Goal: Task Accomplishment & Management: Use online tool/utility

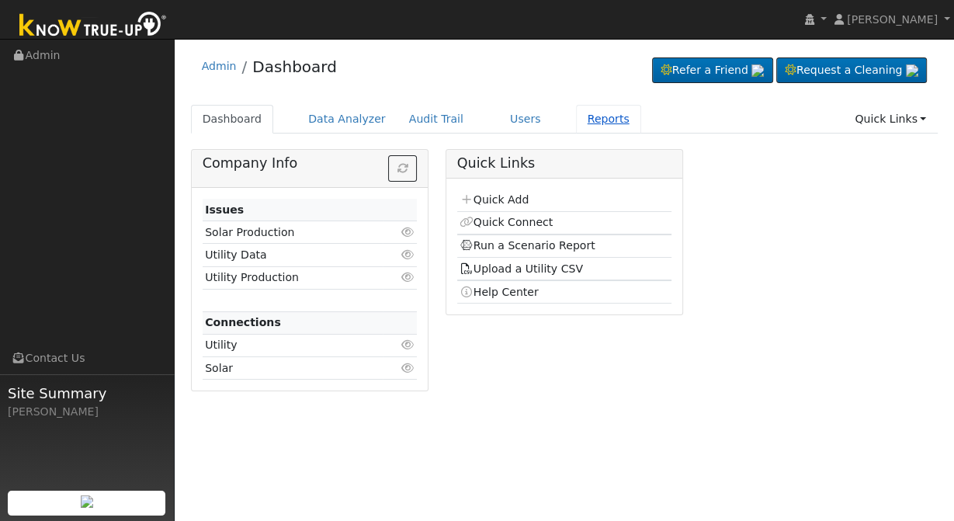
click at [579, 121] on link "Reports" at bounding box center [608, 119] width 65 height 29
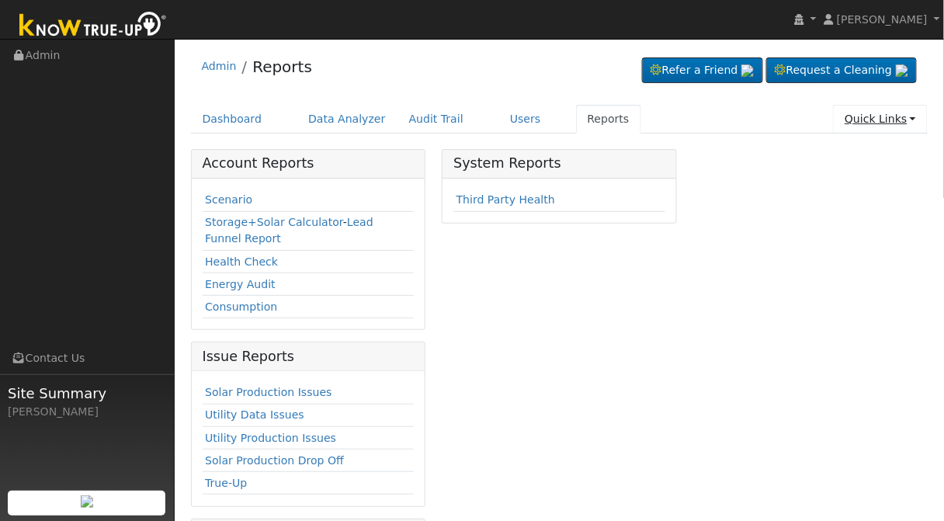
click at [906, 122] on link "Quick Links" at bounding box center [880, 119] width 95 height 29
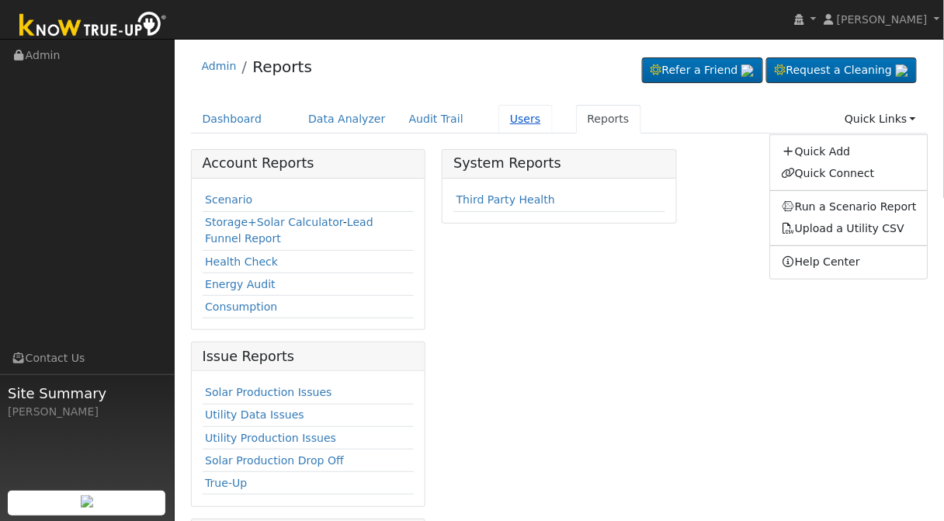
click at [508, 123] on link "Users" at bounding box center [525, 119] width 54 height 29
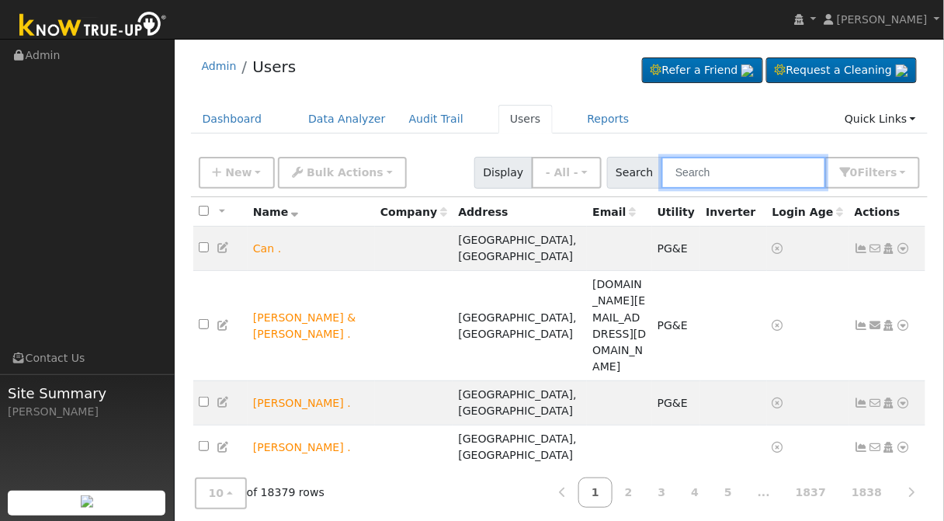
click at [749, 179] on input "text" at bounding box center [743, 173] width 165 height 32
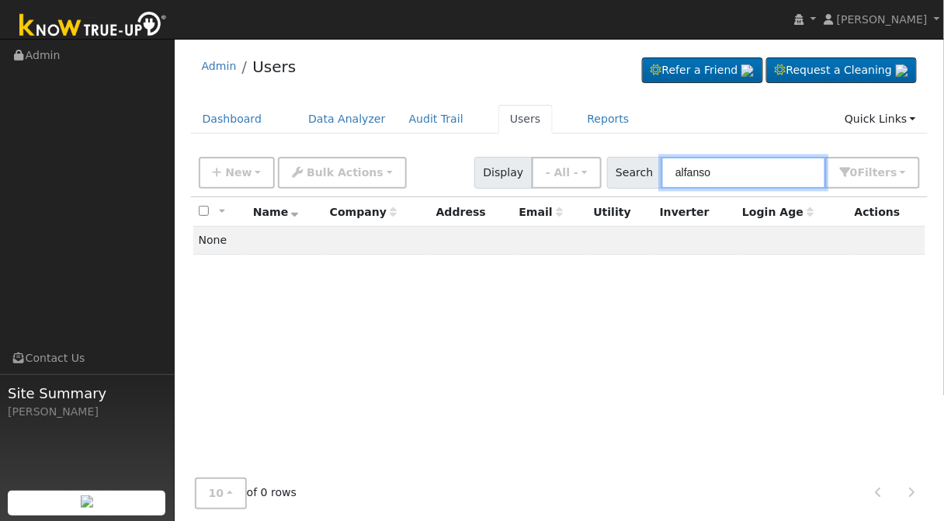
type input "alfanso"
click at [703, 118] on ul "Dashboard Data Analyzer Audit Trail Users Reports Quick Links Quick Add Quick C…" at bounding box center [559, 119] width 737 height 29
click at [576, 121] on link "Reports" at bounding box center [608, 119] width 65 height 29
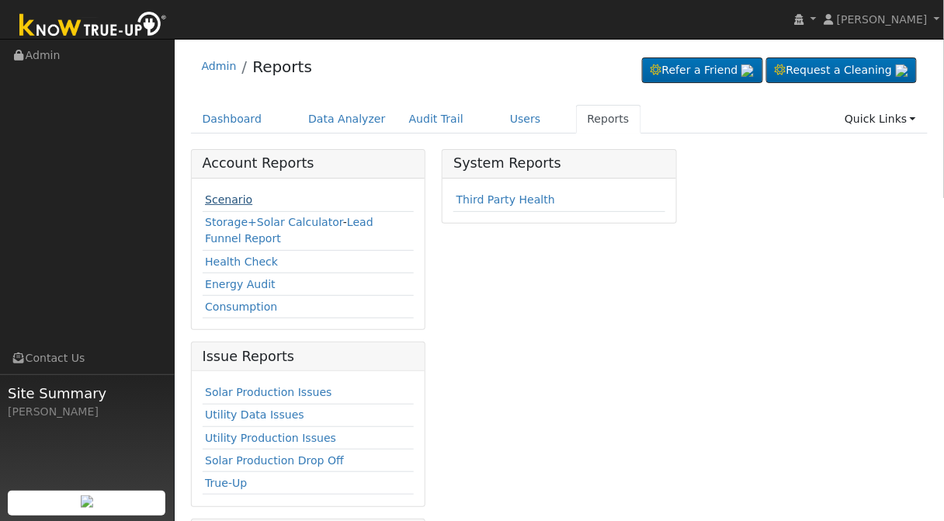
click at [234, 196] on link "Scenario" at bounding box center [228, 199] width 47 height 12
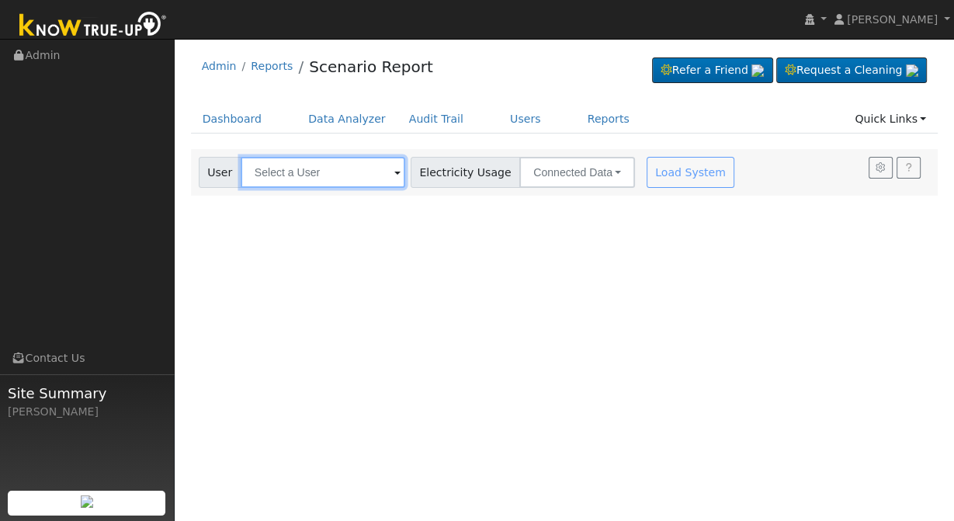
click at [279, 179] on input "text" at bounding box center [323, 172] width 165 height 31
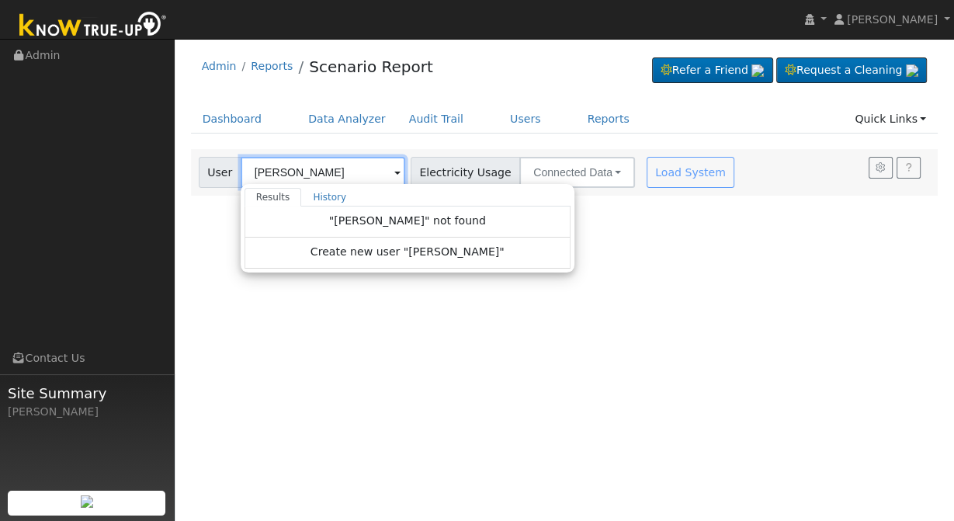
type input "[PERSON_NAME]"
click at [618, 118] on ul "Dashboard Data Analyzer Audit Trail Users Reports Quick Links Quick Add Quick C…" at bounding box center [565, 119] width 748 height 29
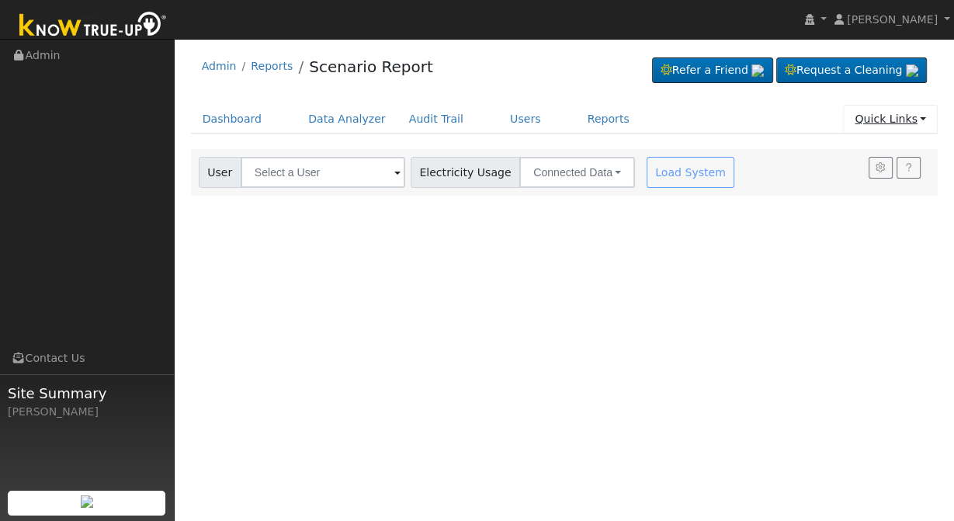
click at [925, 121] on link "Quick Links" at bounding box center [890, 119] width 95 height 29
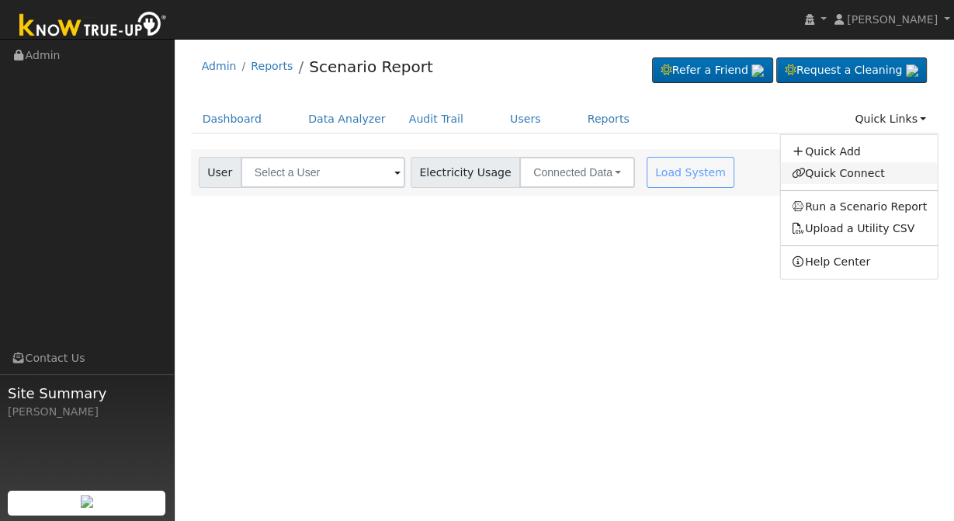
click at [863, 173] on link "Quick Connect" at bounding box center [859, 173] width 158 height 22
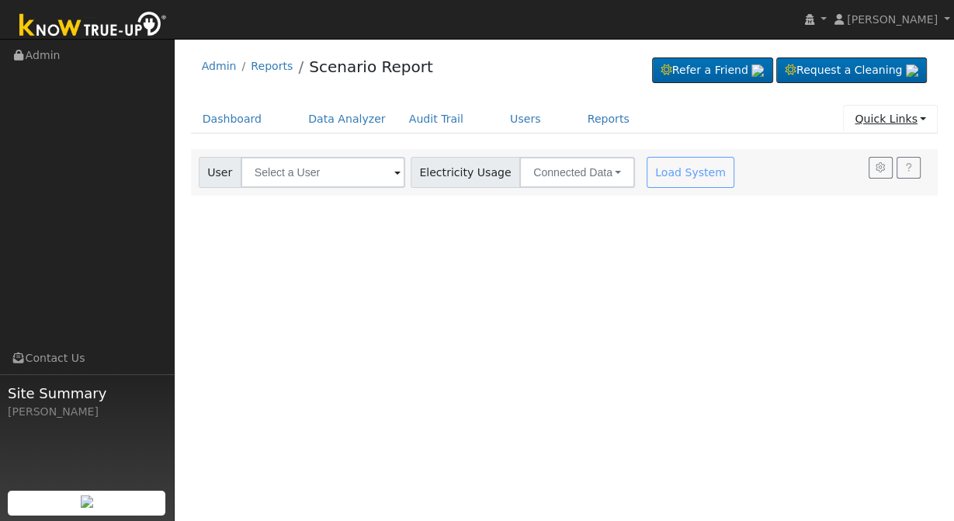
click at [906, 114] on link "Quick Links" at bounding box center [890, 119] width 95 height 29
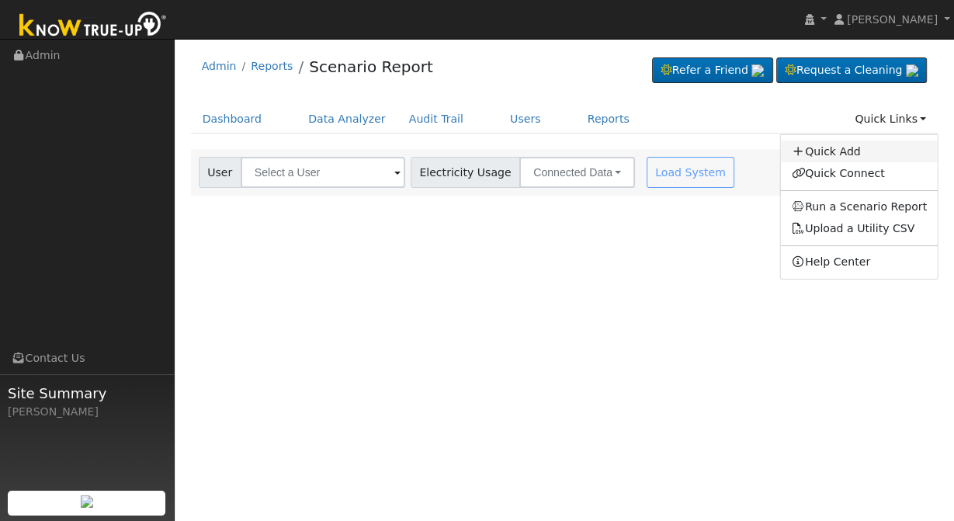
click at [849, 150] on link "Quick Add" at bounding box center [859, 152] width 158 height 22
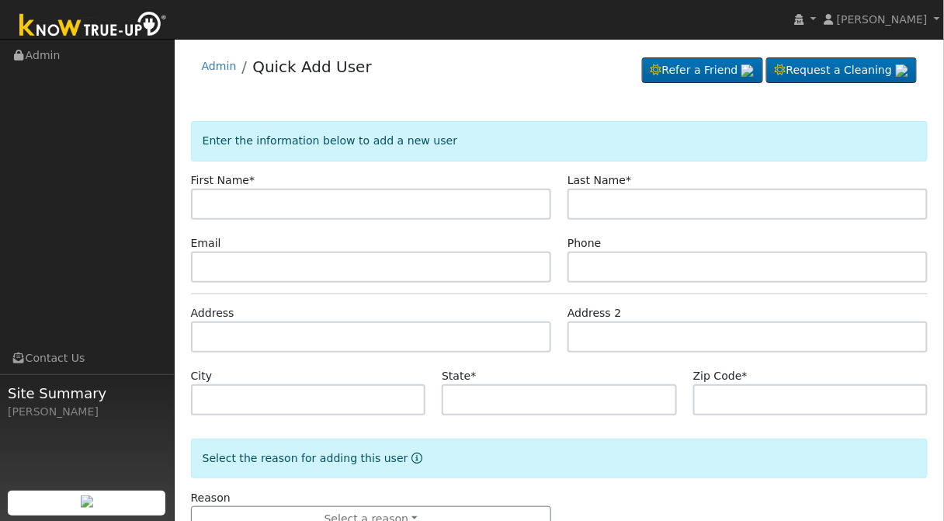
click at [293, 202] on input "text" at bounding box center [371, 204] width 360 height 31
type input "Alfanso"
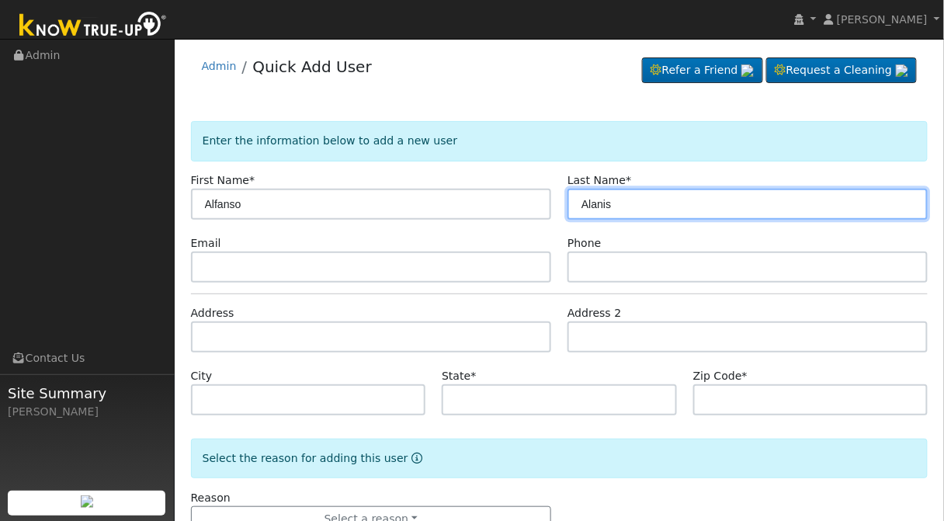
type input "Alanis"
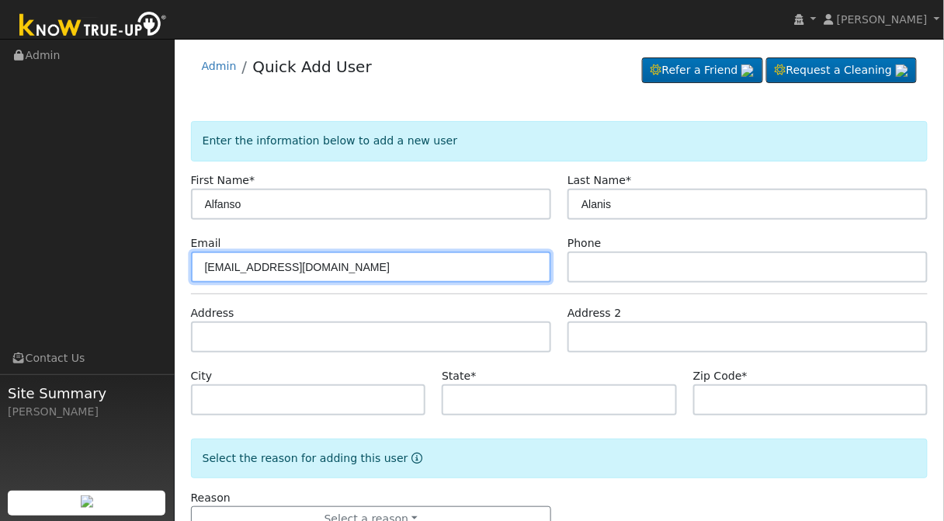
type input "varsity61@gmail.com"
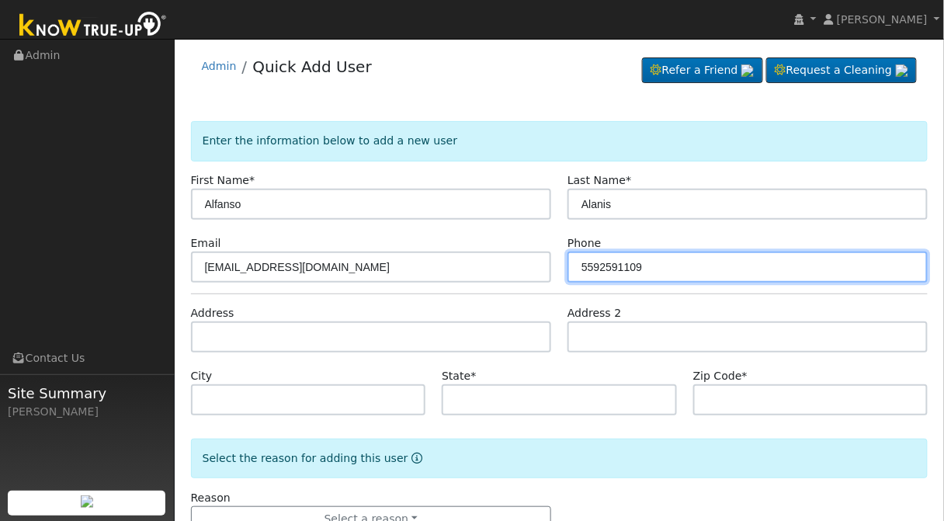
type input "5592591109"
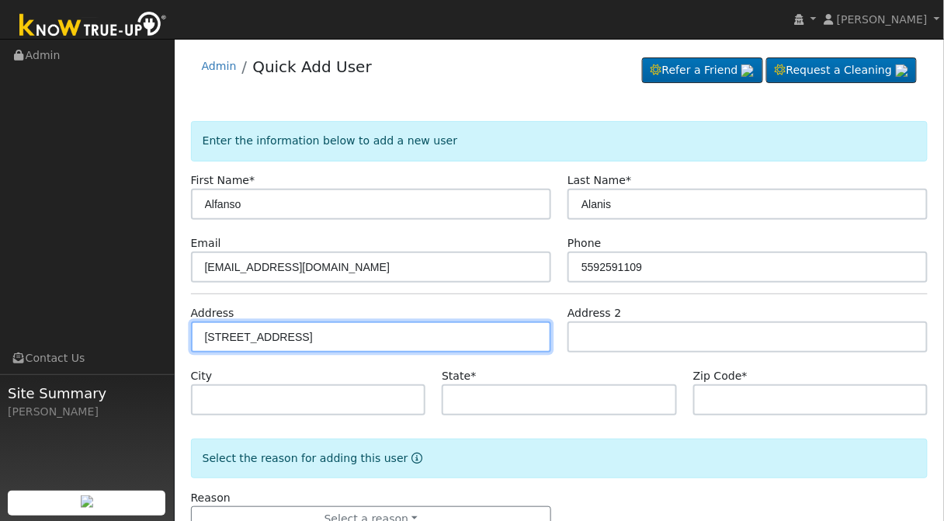
type input "387 North Cedar Avenue"
type input "Fresno"
type input "CA"
type input "93702"
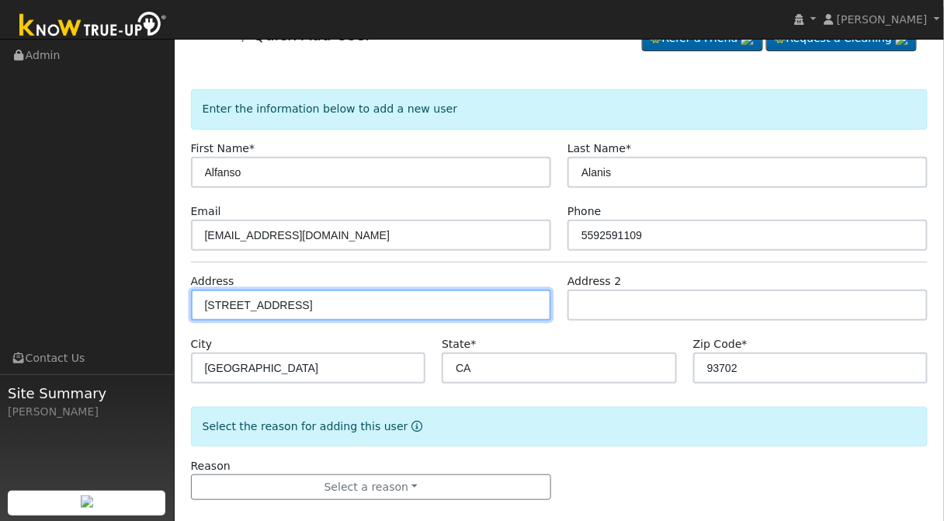
scroll to position [48, 0]
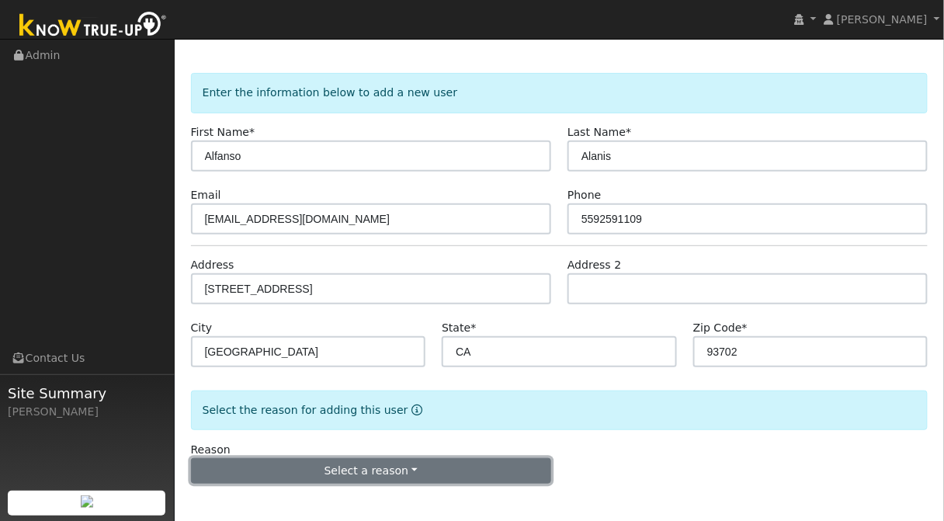
click at [434, 467] on button "Select a reason" at bounding box center [371, 471] width 360 height 26
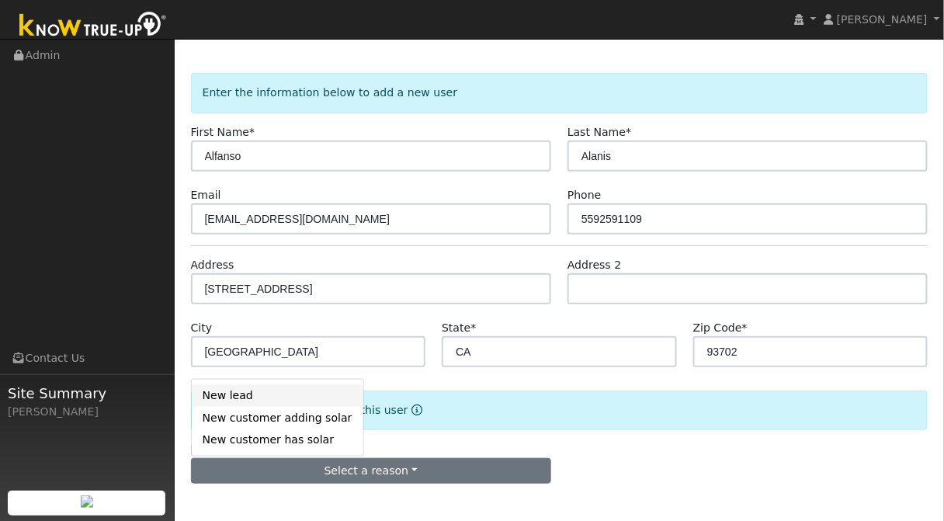
click at [265, 385] on link "New lead" at bounding box center [278, 396] width 172 height 22
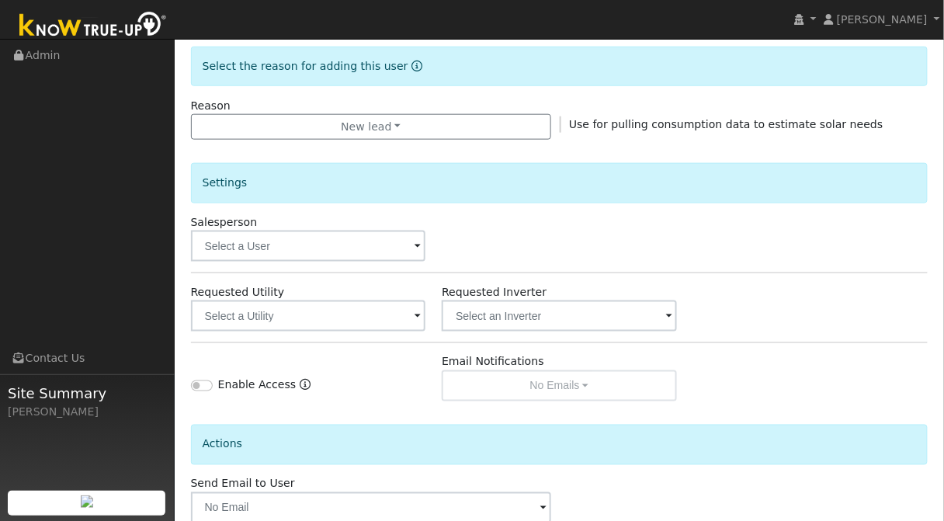
scroll to position [479, 0]
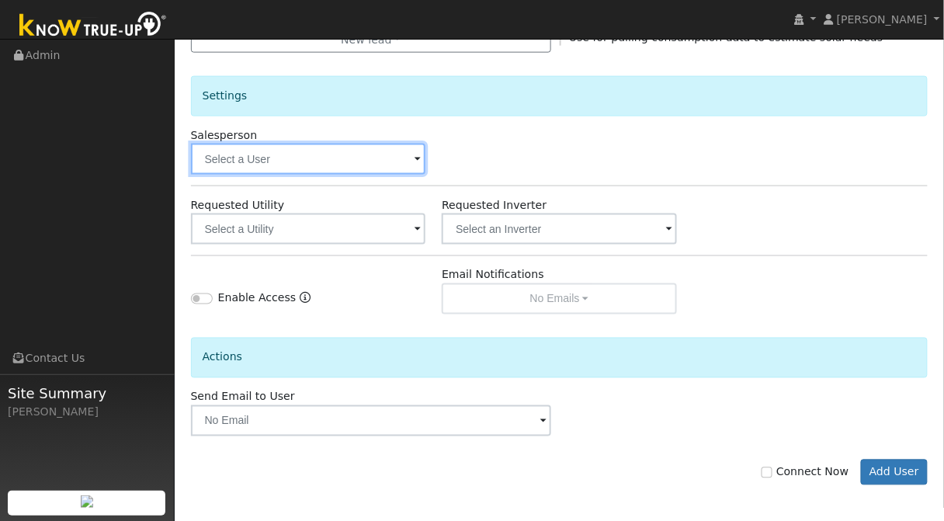
click at [356, 150] on input "text" at bounding box center [308, 159] width 235 height 31
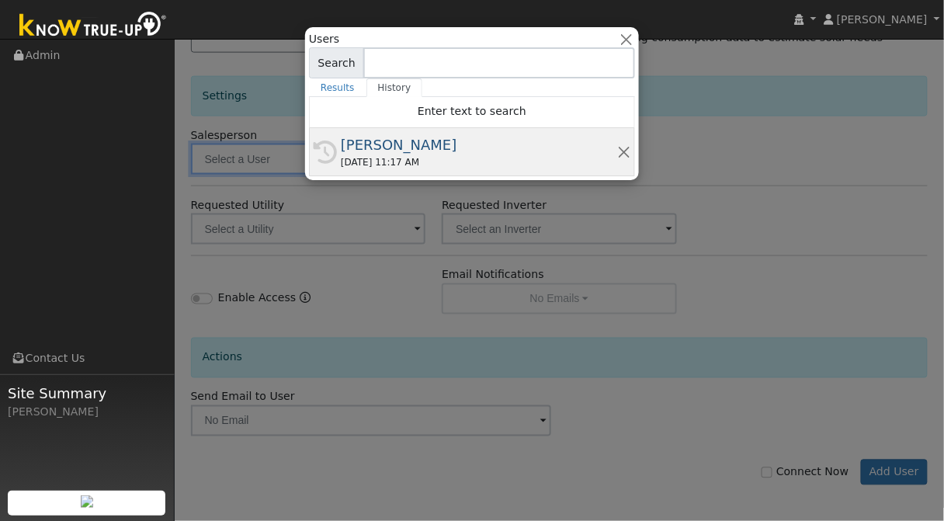
click at [432, 148] on div "[PERSON_NAME]" at bounding box center [479, 144] width 276 height 21
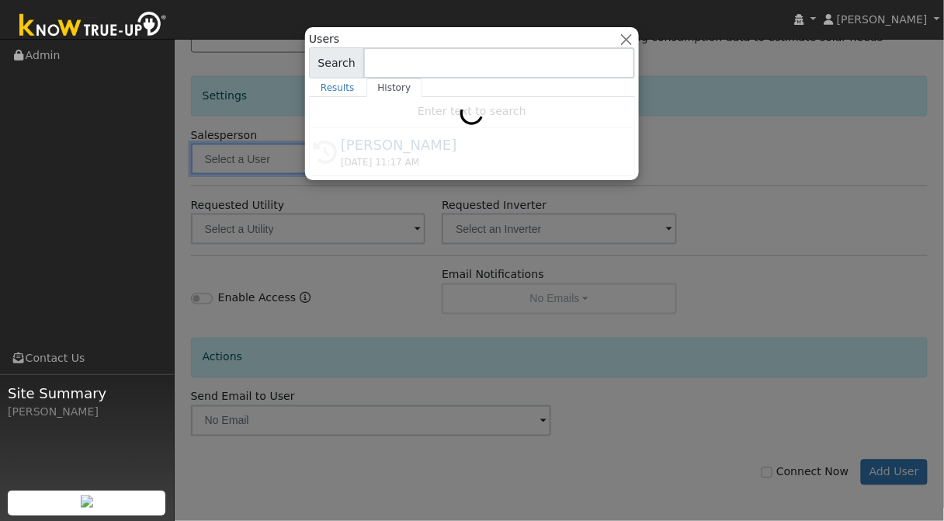
type input "[PERSON_NAME]"
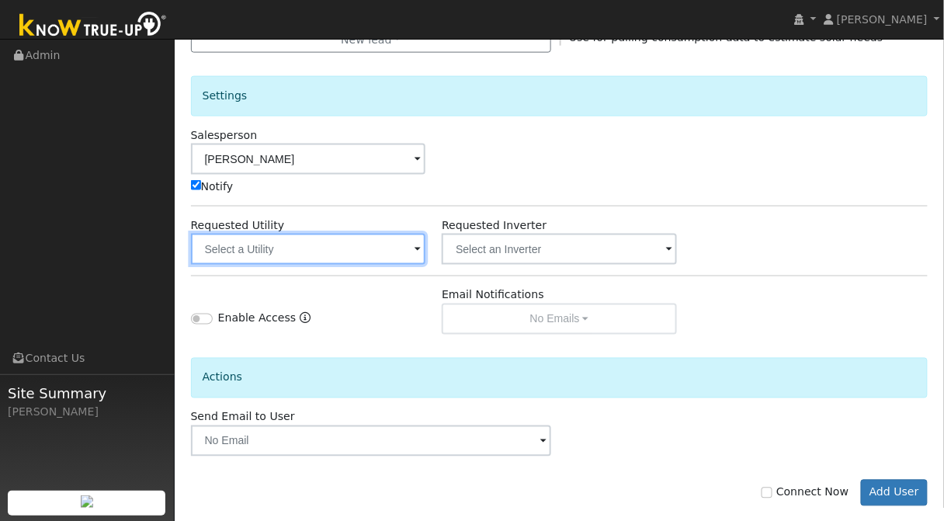
click at [422, 255] on input "text" at bounding box center [308, 249] width 235 height 31
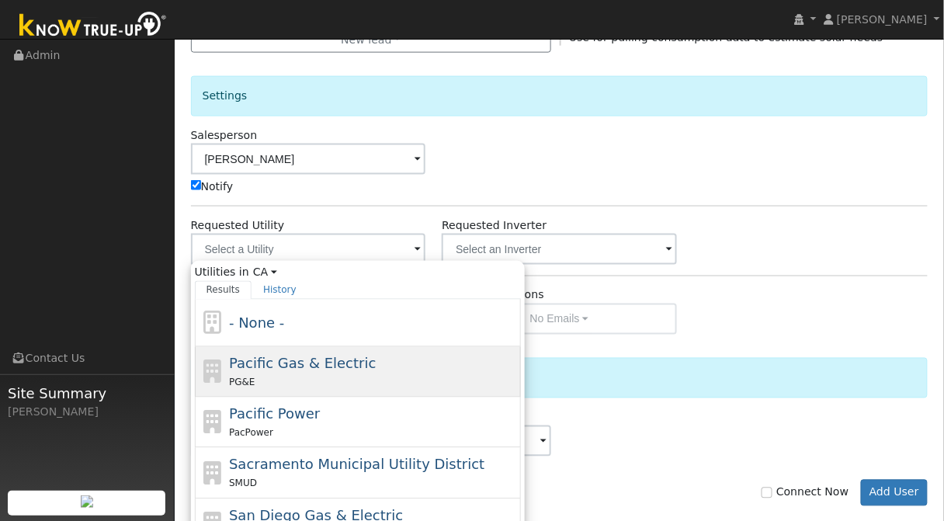
click at [327, 366] on span "Pacific Gas & Electric" at bounding box center [302, 364] width 147 height 16
type input "Pacific Gas & Electric"
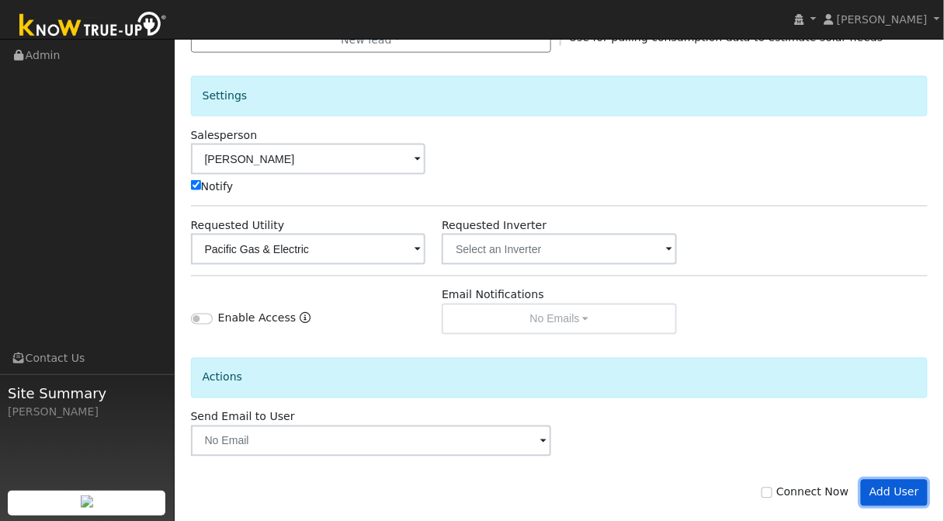
click at [907, 491] on button "Add User" at bounding box center [895, 493] width 68 height 26
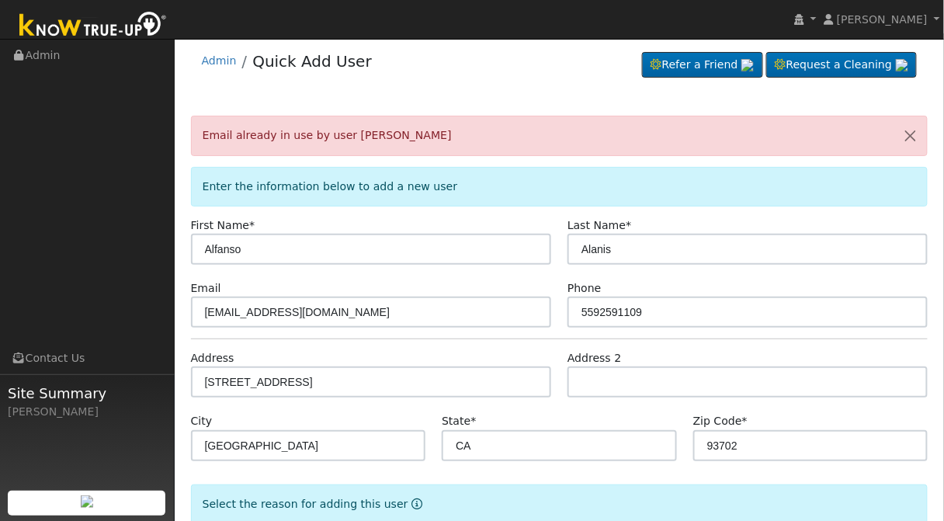
scroll to position [0, 0]
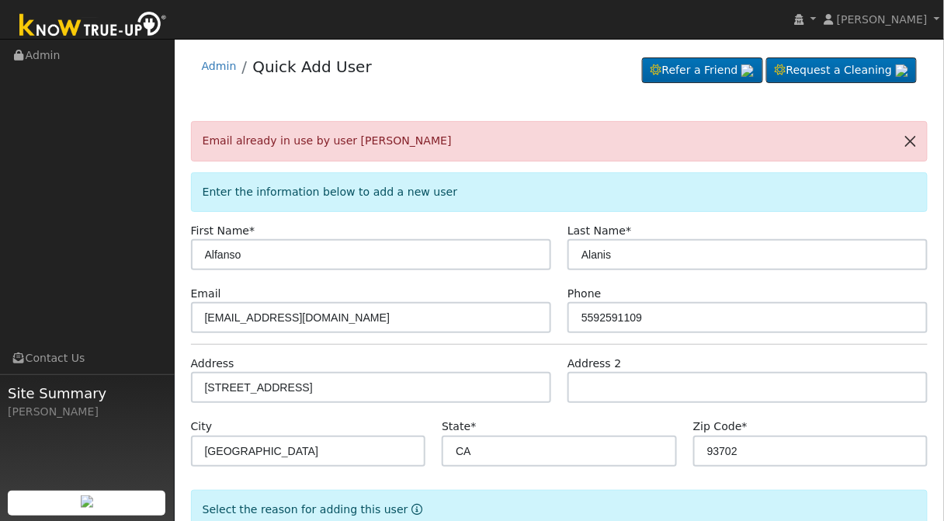
click at [917, 142] on button "button" at bounding box center [910, 141] width 33 height 38
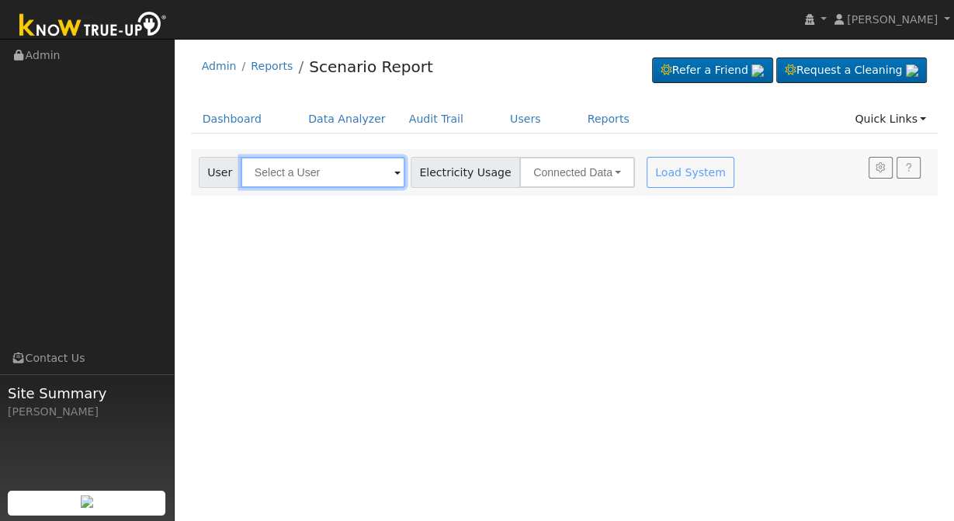
click at [293, 168] on input "text" at bounding box center [323, 172] width 165 height 31
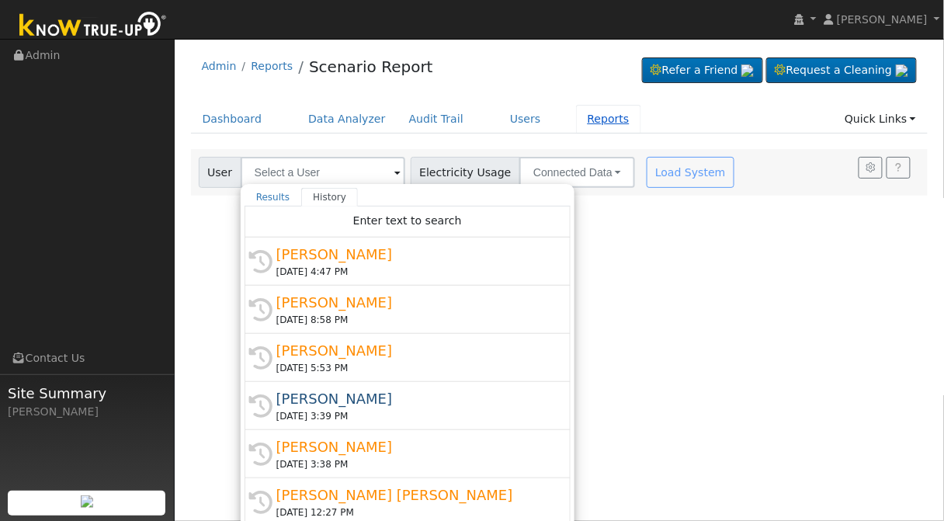
click at [576, 130] on link "Reports" at bounding box center [608, 119] width 65 height 29
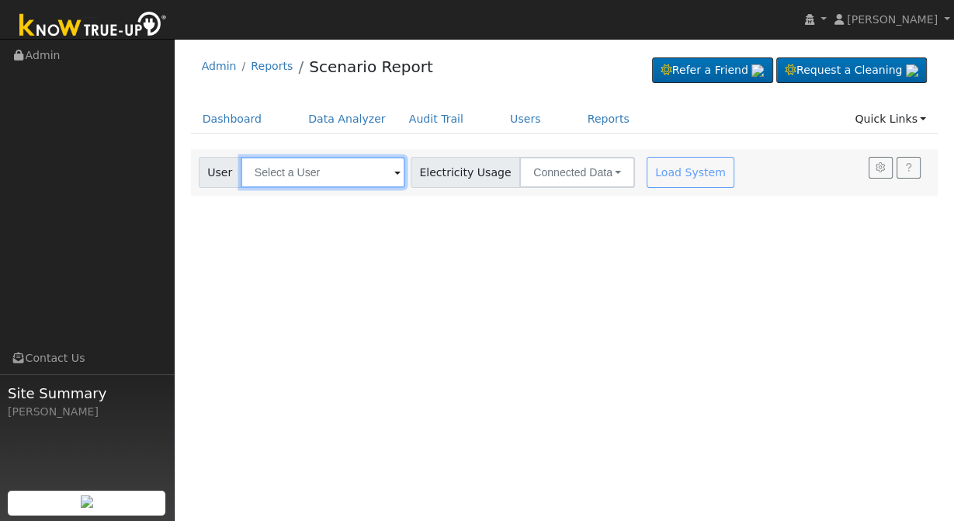
click at [297, 176] on input "text" at bounding box center [323, 172] width 165 height 31
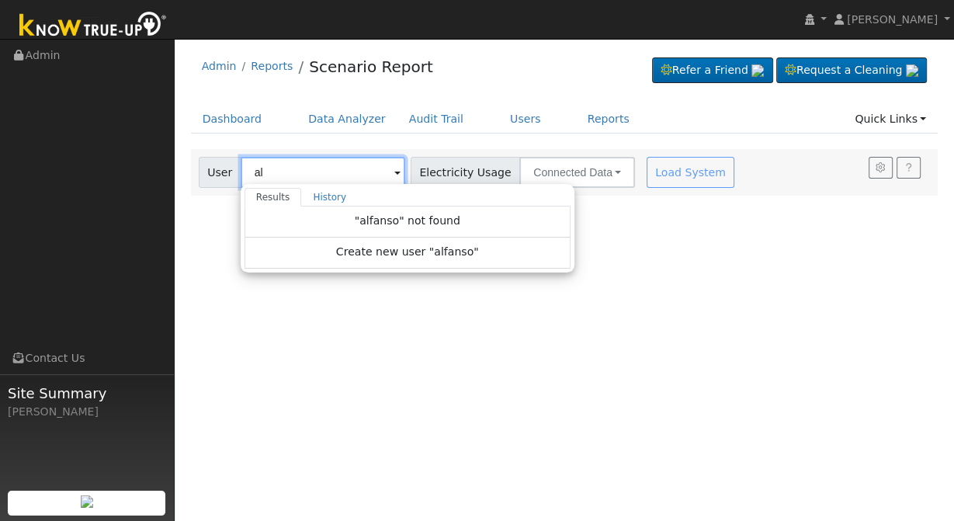
type input "a"
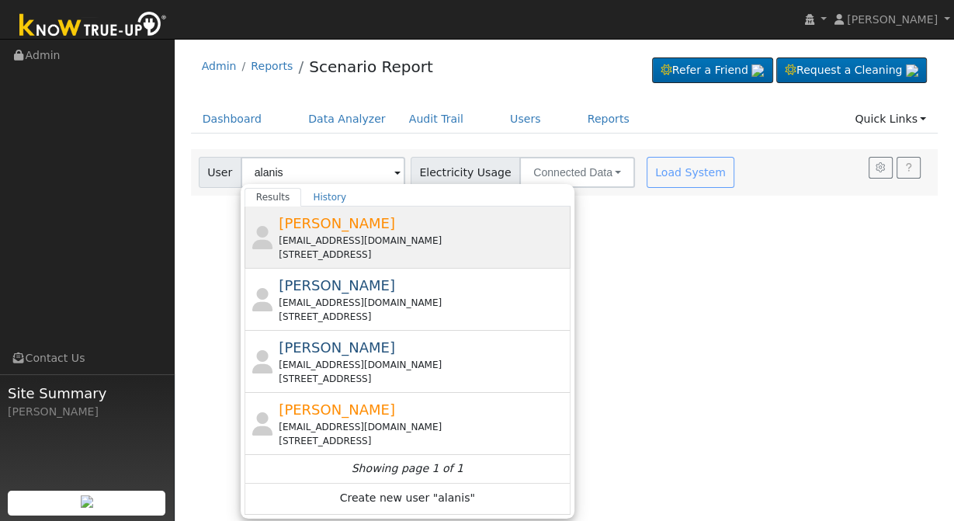
click at [400, 241] on div "[EMAIL_ADDRESS][DOMAIN_NAME]" at bounding box center [423, 241] width 288 height 14
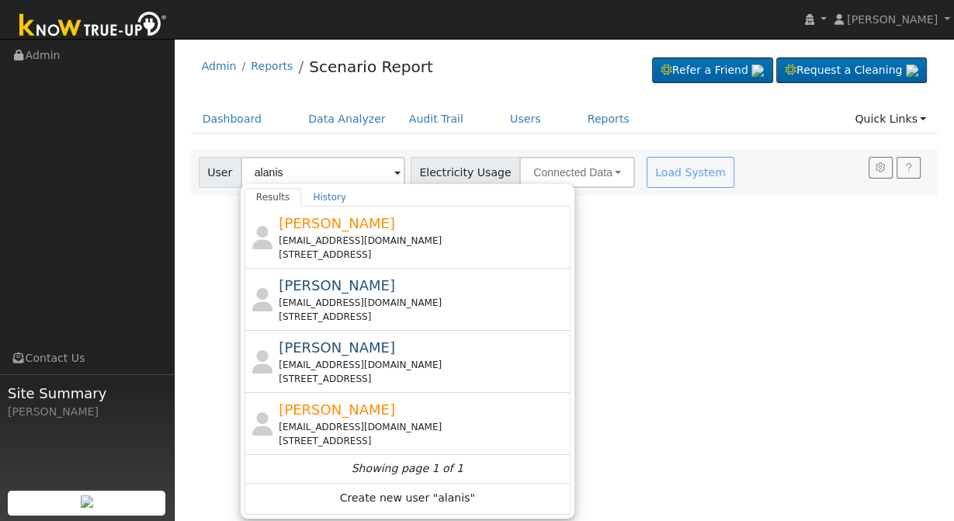
type input "[PERSON_NAME]"
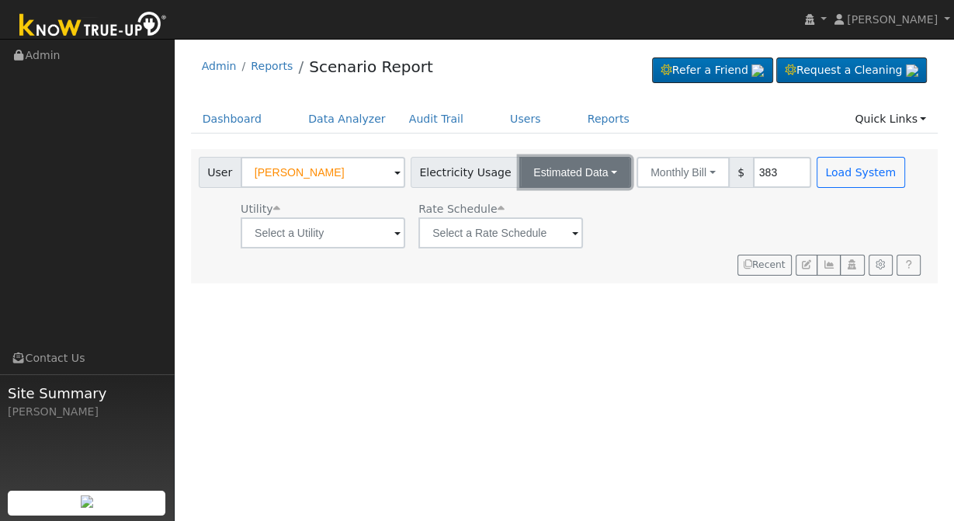
click at [573, 171] on button "Estimated Data" at bounding box center [575, 172] width 112 height 31
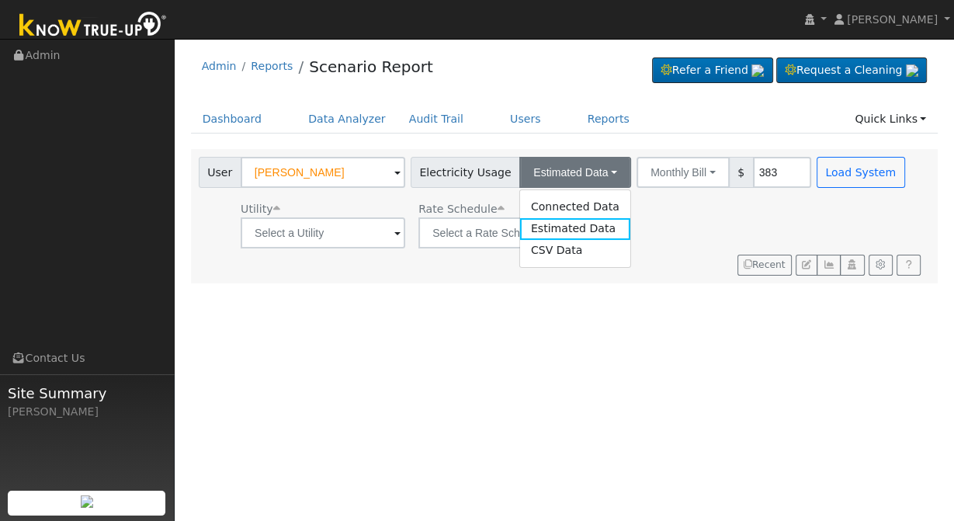
click at [561, 229] on link "Estimated Data" at bounding box center [575, 229] width 110 height 22
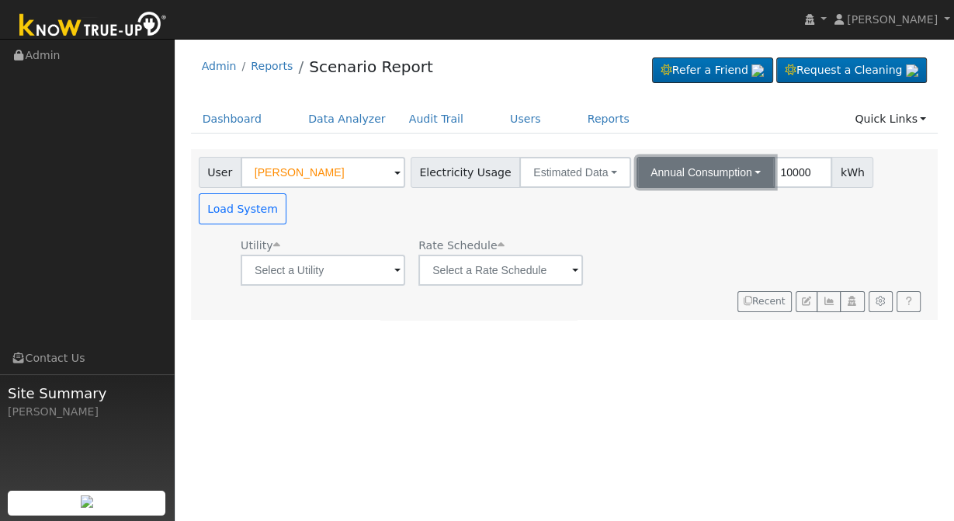
click at [710, 180] on button "Annual Consumption" at bounding box center [706, 172] width 138 height 31
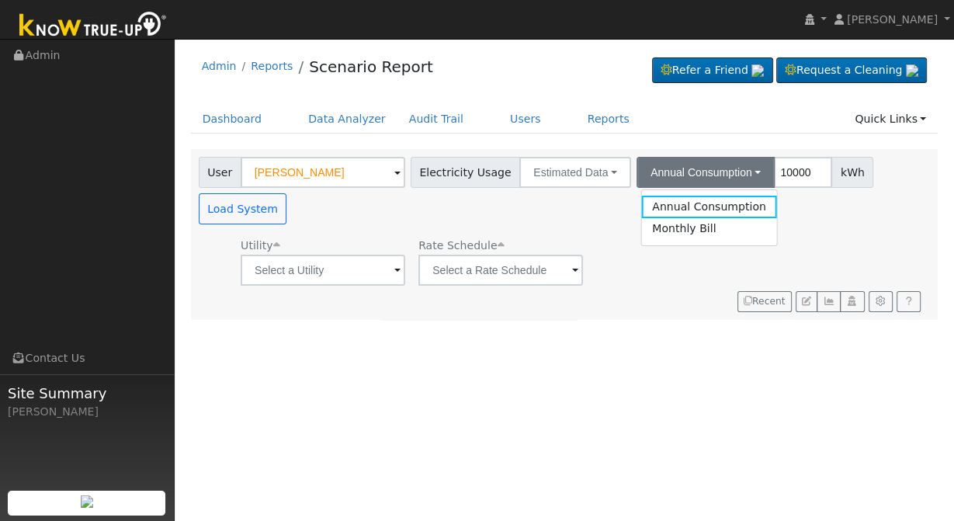
click at [682, 202] on link "Annual Consumption" at bounding box center [709, 207] width 136 height 22
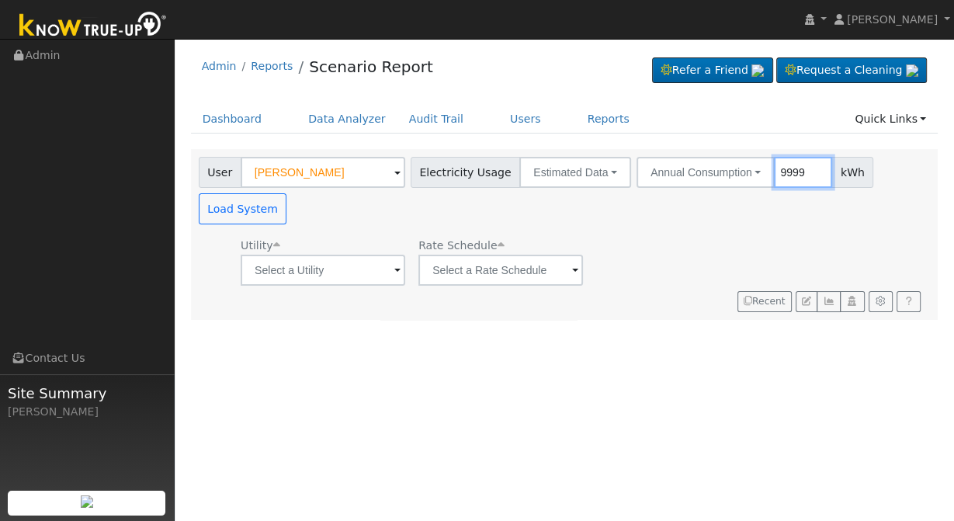
click at [793, 175] on input "9999" at bounding box center [803, 172] width 58 height 31
click at [793, 176] on input "9998" at bounding box center [803, 172] width 58 height 31
click at [774, 169] on input "9998" at bounding box center [803, 172] width 58 height 31
click at [774, 170] on input "9998" at bounding box center [803, 172] width 58 height 31
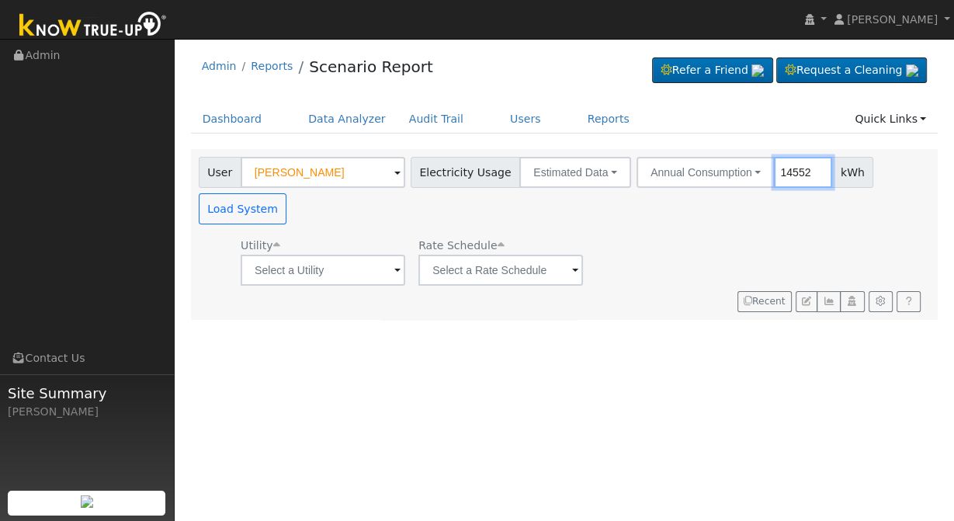
type input "14552"
click at [366, 271] on input "text" at bounding box center [323, 270] width 165 height 31
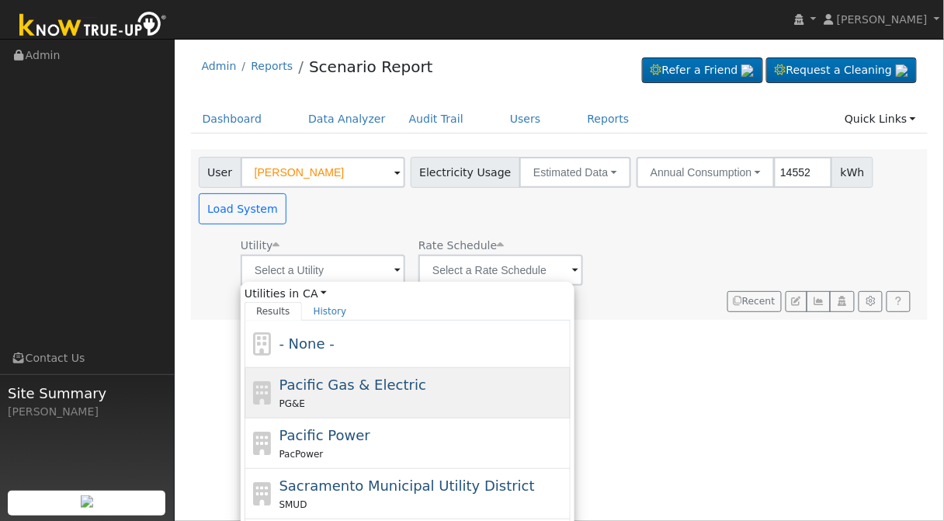
click at [368, 387] on span "Pacific Gas & Electric" at bounding box center [352, 384] width 147 height 16
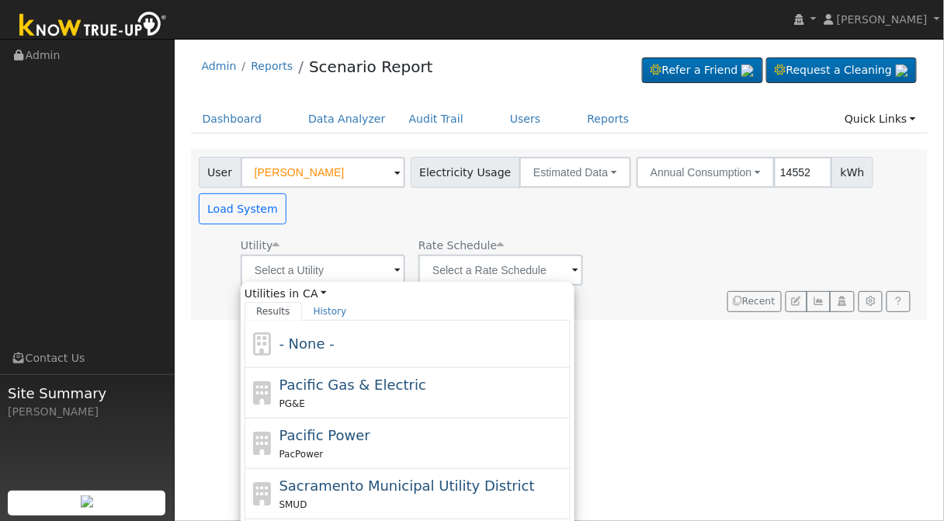
type input "Pacific Gas & Electric"
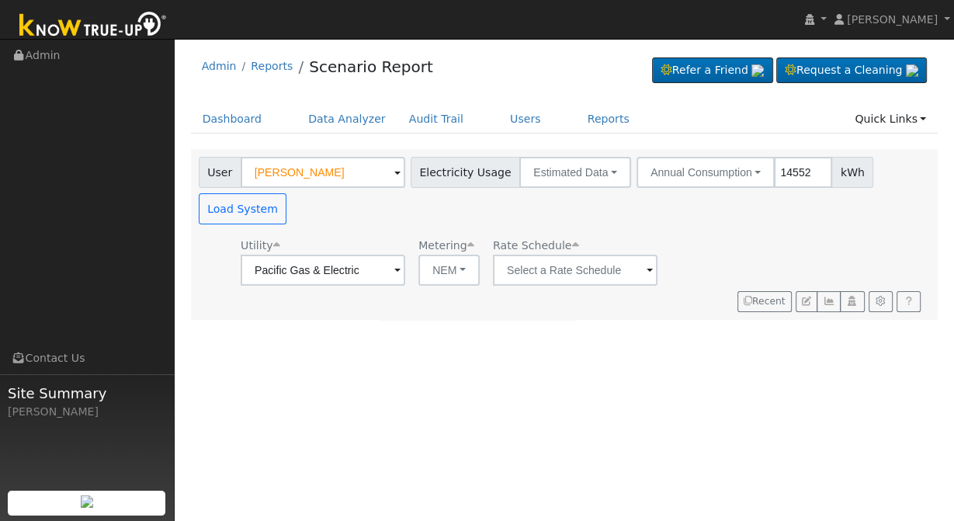
click at [647, 277] on span at bounding box center [650, 271] width 6 height 18
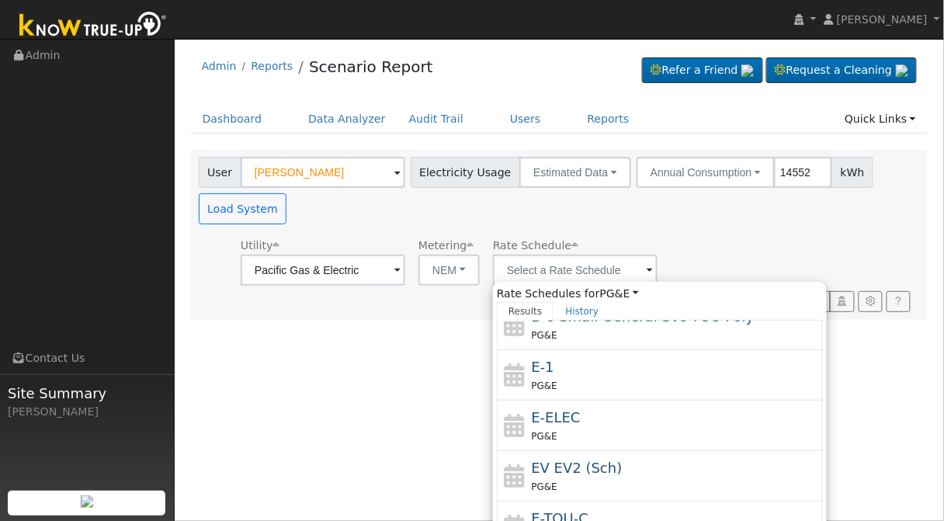
scroll to position [210, 0]
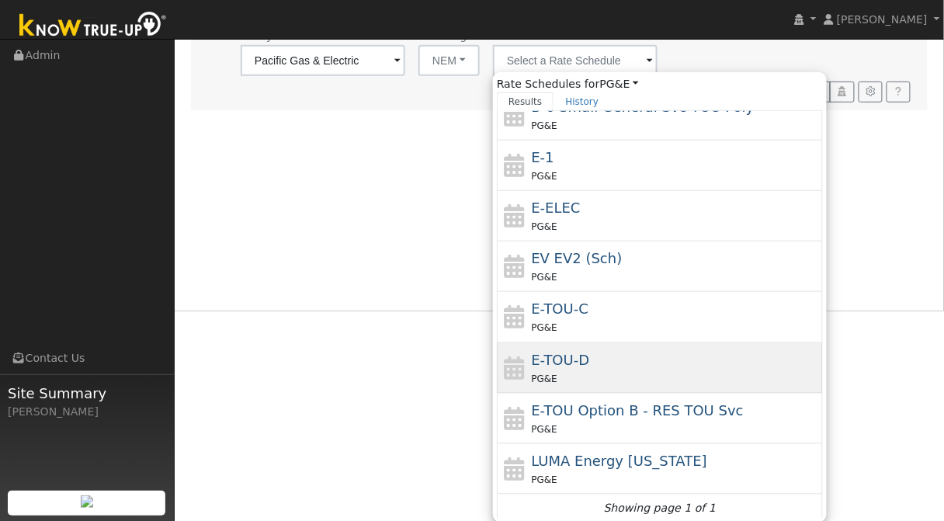
click at [640, 349] on div "E-TOU-D PG&E" at bounding box center [676, 367] width 288 height 37
type input "E-TOU-D"
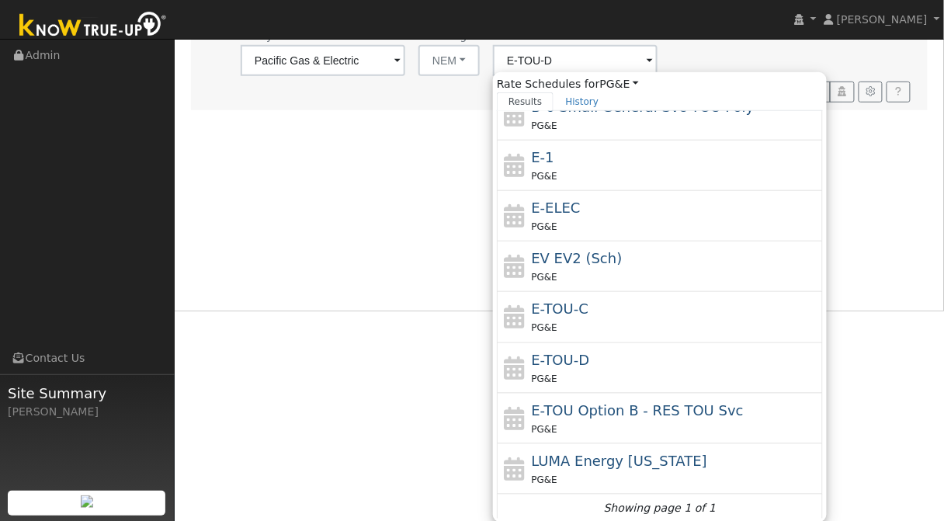
scroll to position [0, 0]
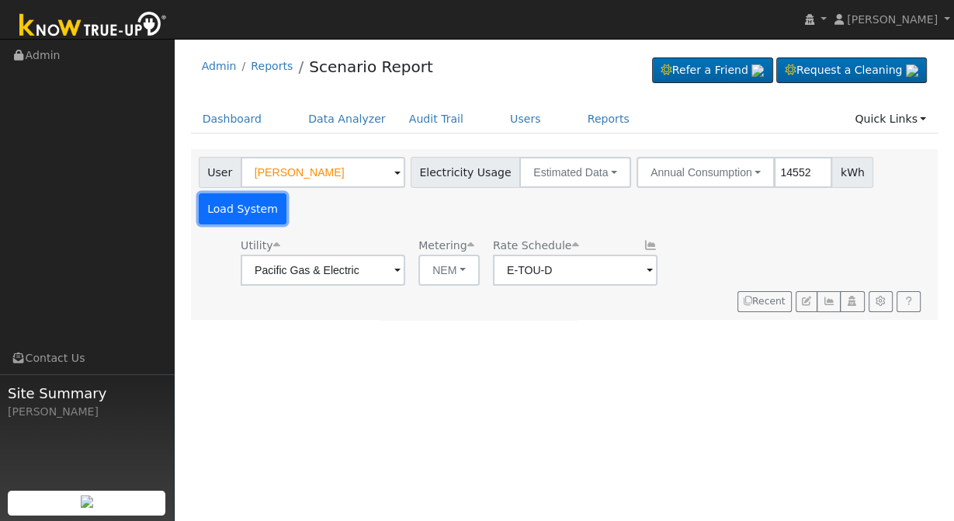
click at [231, 209] on button "Load System" at bounding box center [243, 208] width 88 height 31
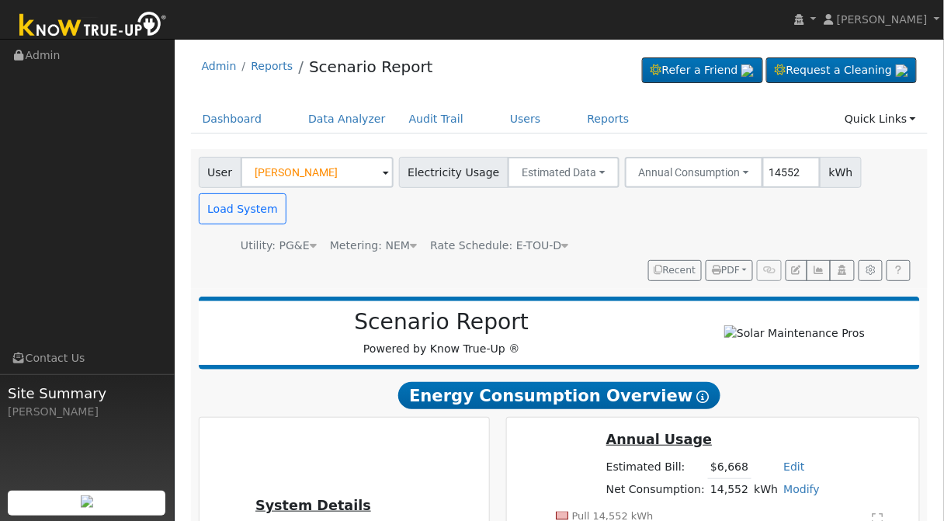
scroll to position [227, 0]
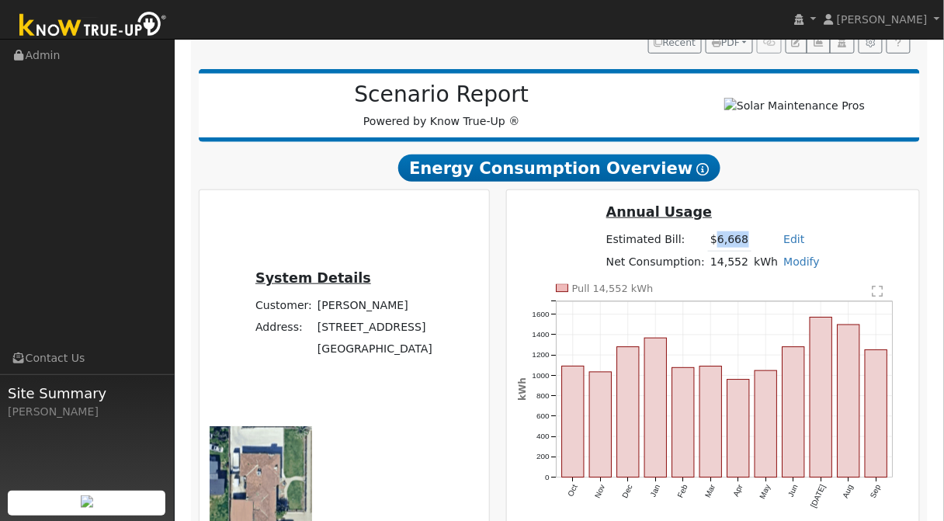
drag, startPoint x: 717, startPoint y: 246, endPoint x: 754, endPoint y: 249, distance: 37.4
click at [754, 249] on tr "Estimated Bill: $6,668 Edit Estimated Bill $ Annual" at bounding box center [713, 240] width 219 height 23
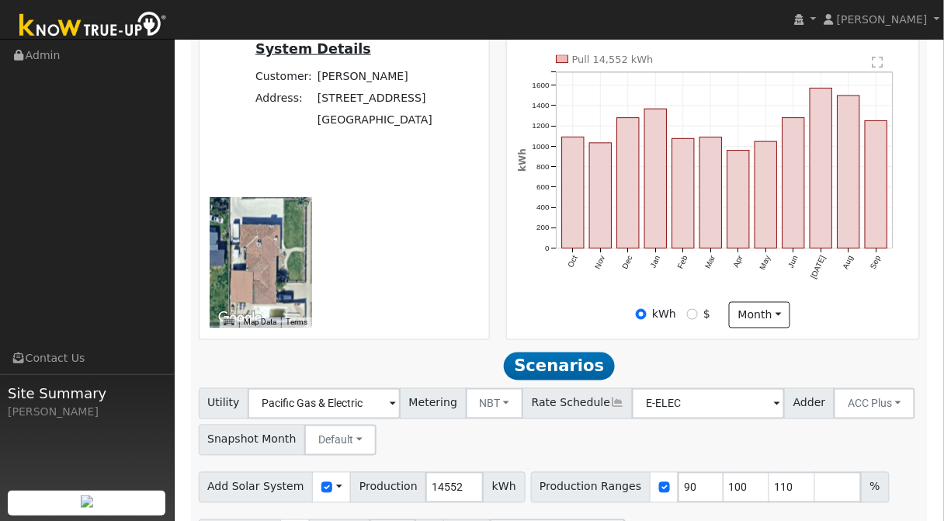
scroll to position [543, 0]
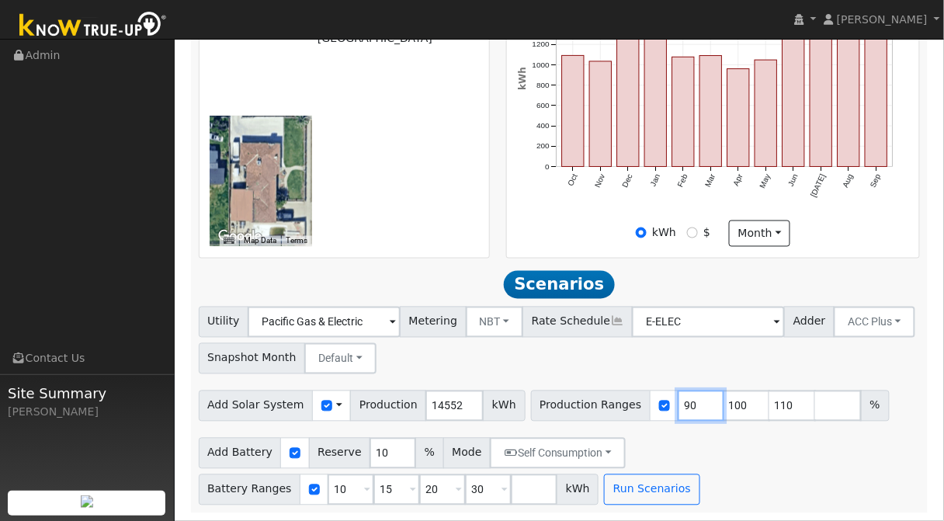
click at [678, 407] on input "90" at bounding box center [701, 405] width 47 height 31
type input "100"
type input "110"
type input "100"
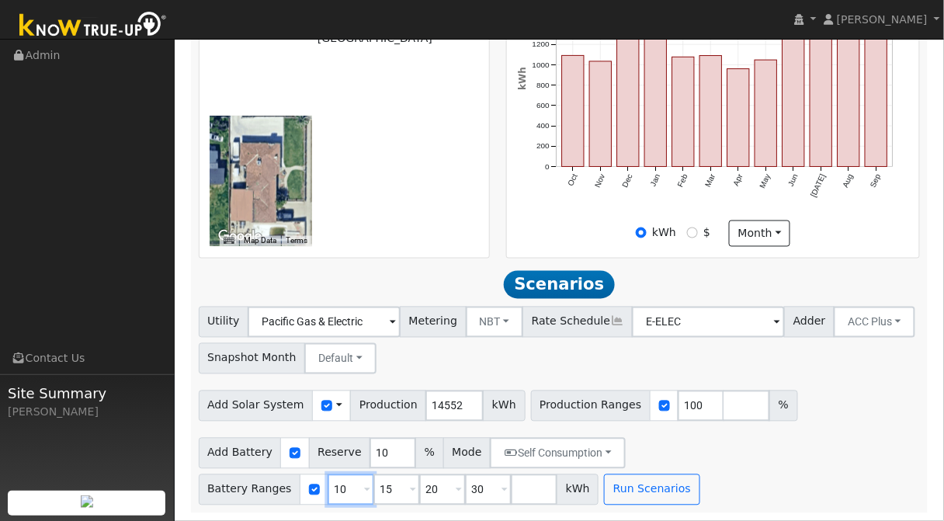
click at [338, 494] on input "10" at bounding box center [351, 489] width 47 height 31
type input "15"
type input "20"
type input "30"
type input "15"
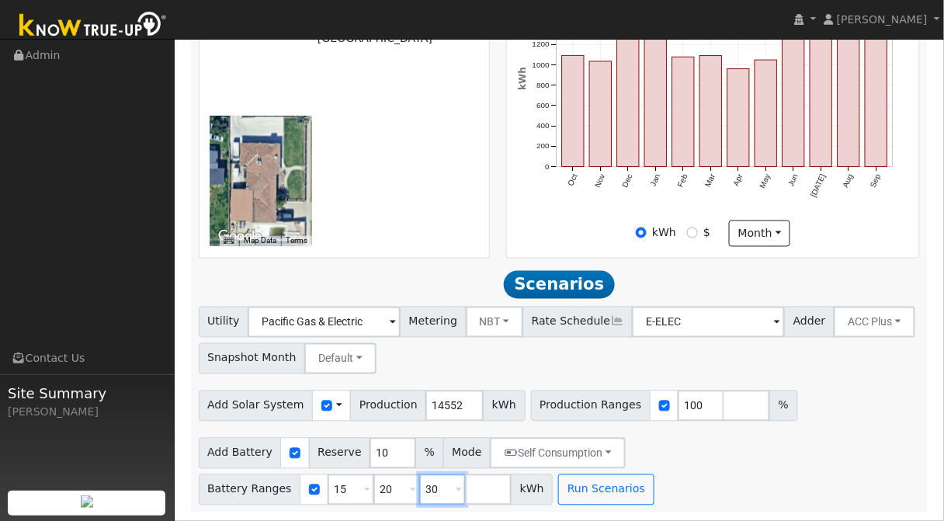
click at [433, 500] on input "30" at bounding box center [442, 489] width 47 height 31
type input "3"
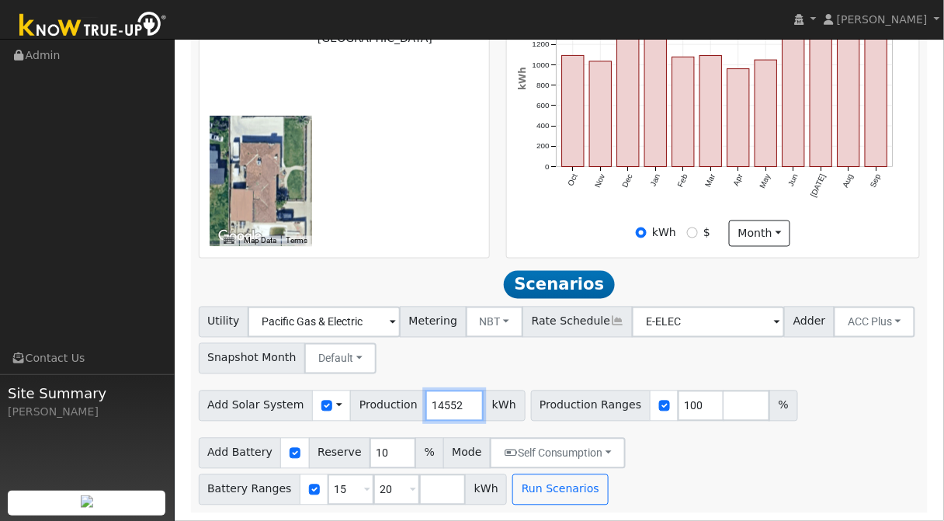
click at [433, 409] on input "14552" at bounding box center [454, 405] width 58 height 31
click at [433, 410] on input "14552" at bounding box center [454, 405] width 58 height 31
type input "17610"
click at [723, 405] on input "number" at bounding box center [746, 405] width 47 height 31
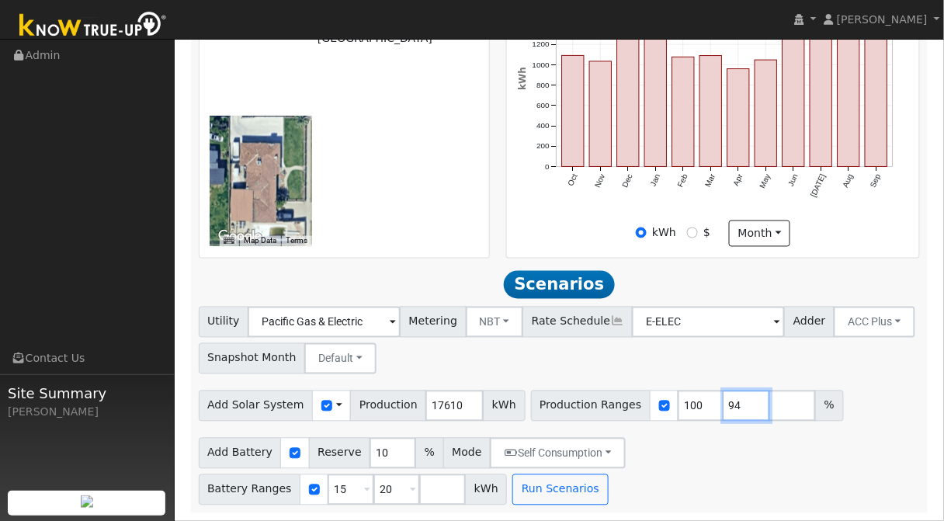
type input "94"
type input "100"
click at [876, 401] on div "Add Solar System Use CSV Data Production 17610 kWh Production Ranges 94 100 %" at bounding box center [559, 403] width 727 height 36
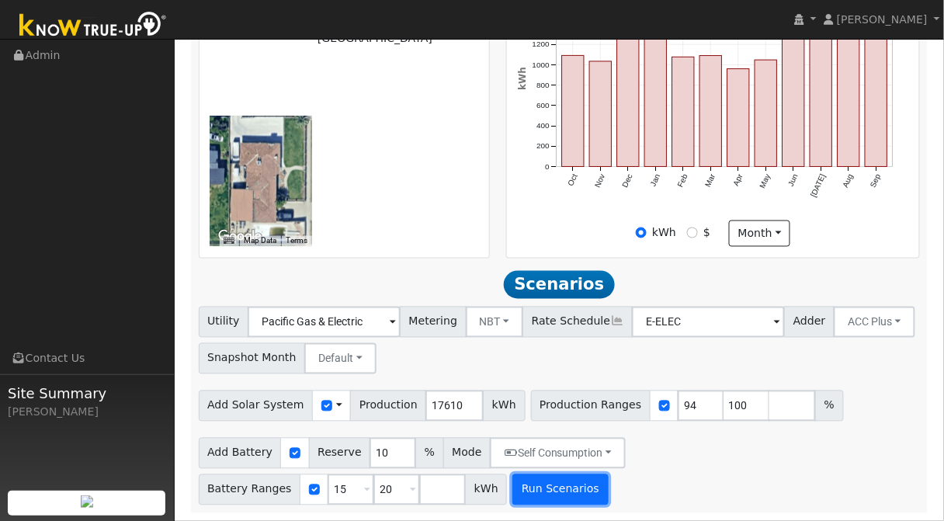
click at [512, 498] on button "Run Scenarios" at bounding box center [559, 489] width 95 height 31
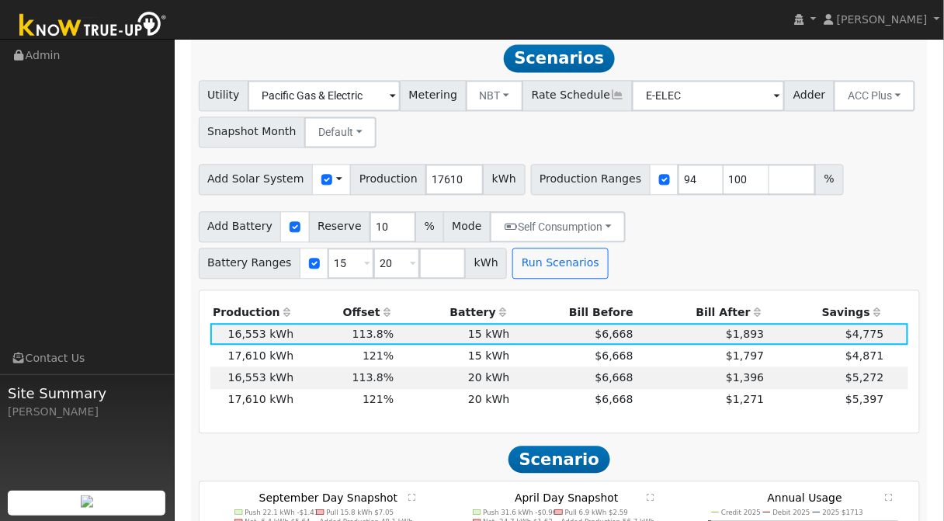
scroll to position [765, 0]
